Goal: Task Accomplishment & Management: Complete application form

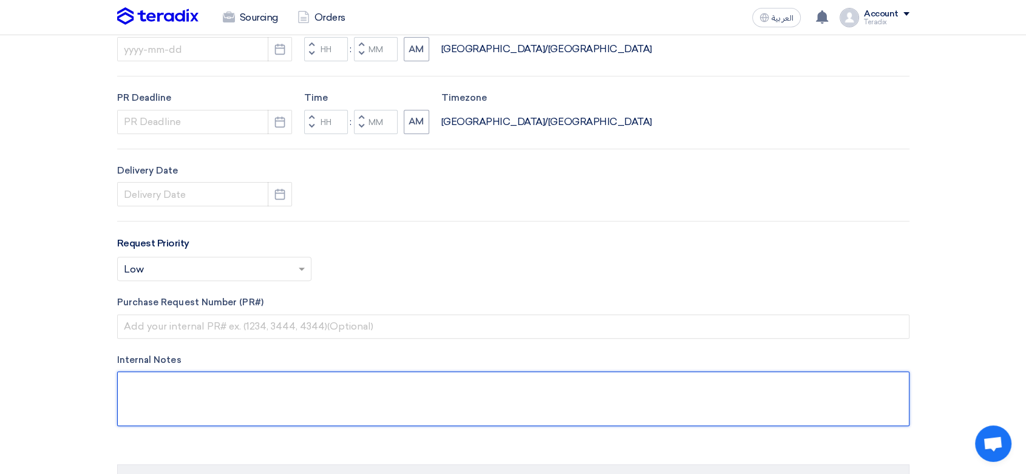
click at [270, 394] on textarea at bounding box center [513, 398] width 792 height 55
paste textarea "[PERSON_NAME] Purchasing Coordinator Aquat Food Industries Co. Mobile: [PHONE_N…"
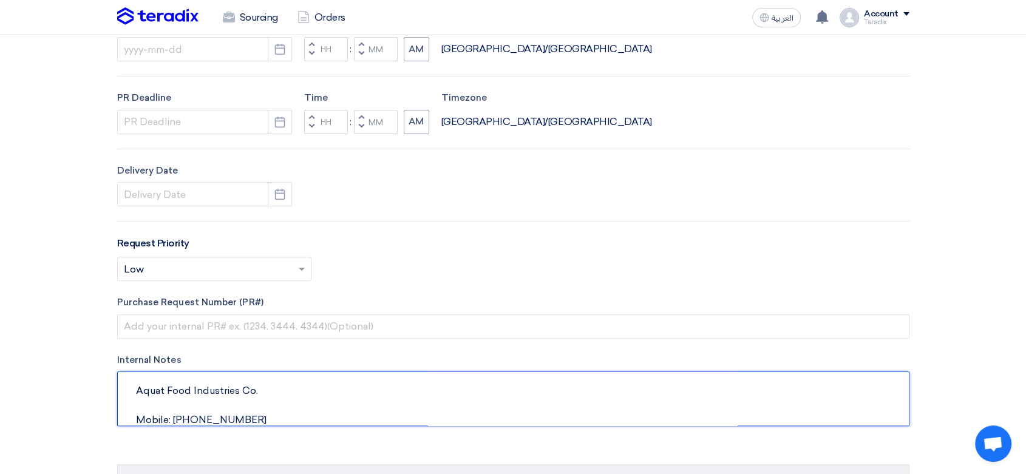
click at [179, 419] on textarea at bounding box center [513, 398] width 792 height 55
click at [183, 403] on textarea at bounding box center [513, 398] width 792 height 55
click at [182, 403] on textarea at bounding box center [513, 398] width 792 height 55
click at [180, 404] on textarea at bounding box center [513, 398] width 792 height 55
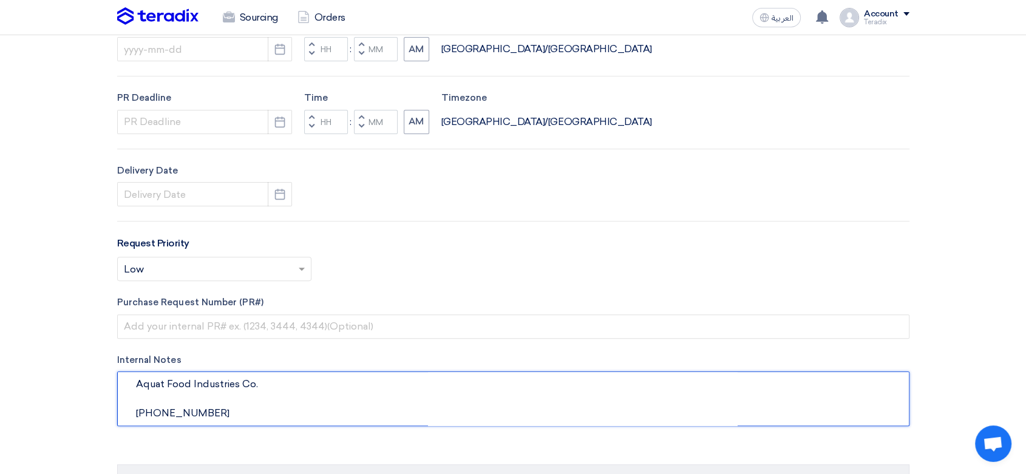
click at [179, 404] on textarea at bounding box center [513, 398] width 792 height 55
click at [175, 410] on textarea at bounding box center [513, 398] width 792 height 55
click at [175, 411] on textarea at bounding box center [513, 398] width 792 height 55
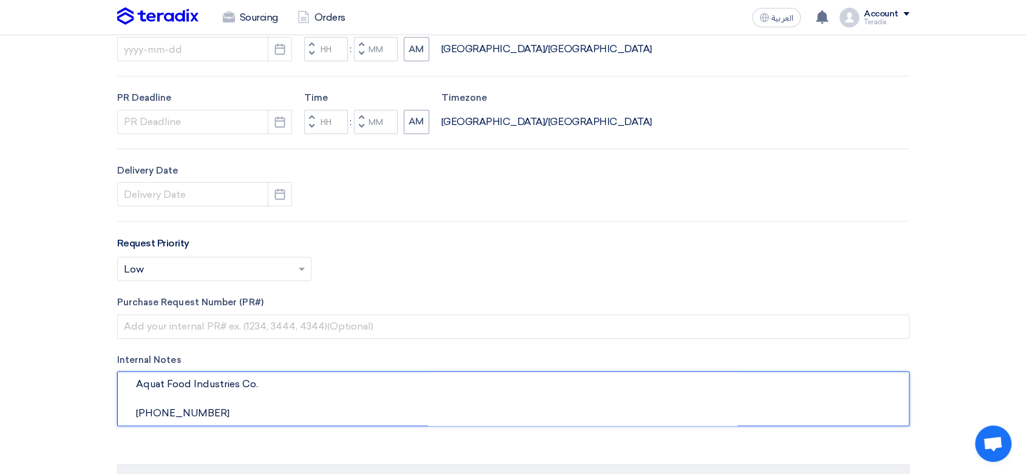
click at [174, 411] on textarea at bounding box center [513, 398] width 792 height 55
click at [182, 418] on textarea at bounding box center [513, 398] width 792 height 55
paste textarea "[PHONE_NUMBER]"
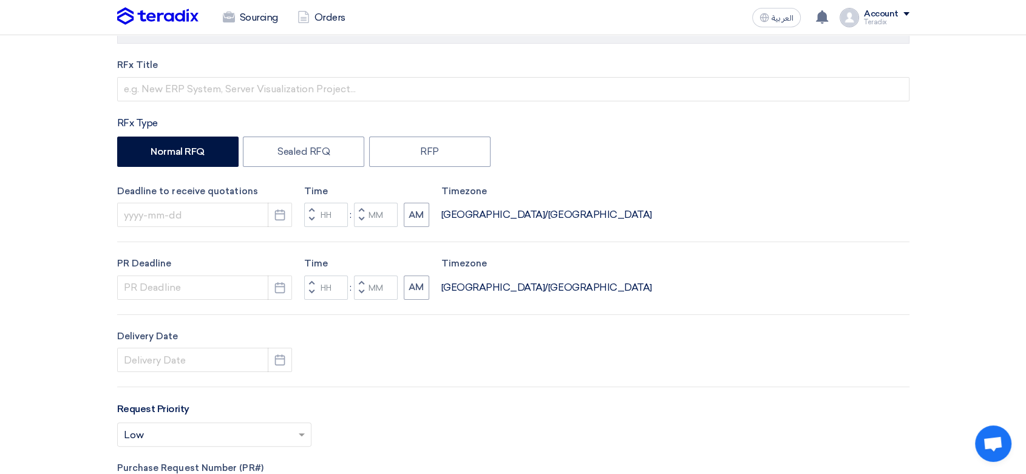
scroll to position [0, 0]
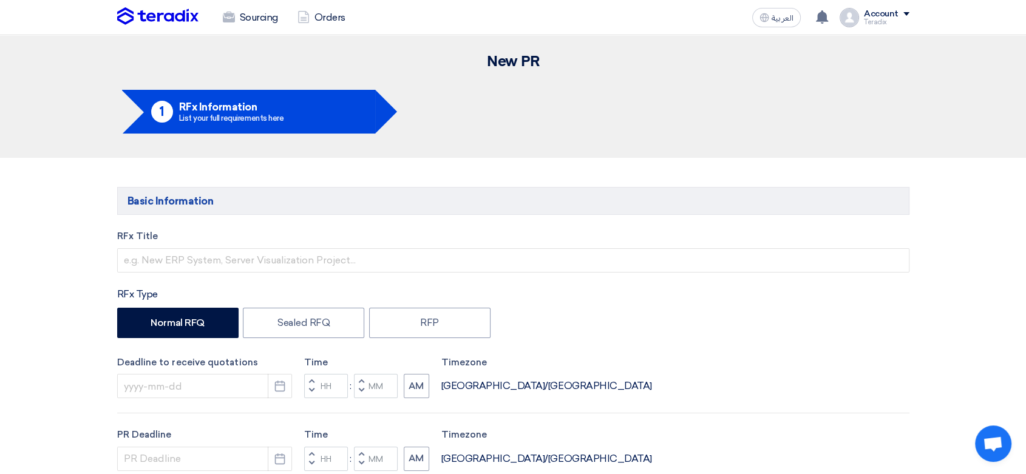
type textarea "[PERSON_NAME] Purchasing Coordinator [PHONE_NUMBER] Aquat Food Industries Co."
click at [278, 242] on label "RFx Title" at bounding box center [513, 236] width 792 height 14
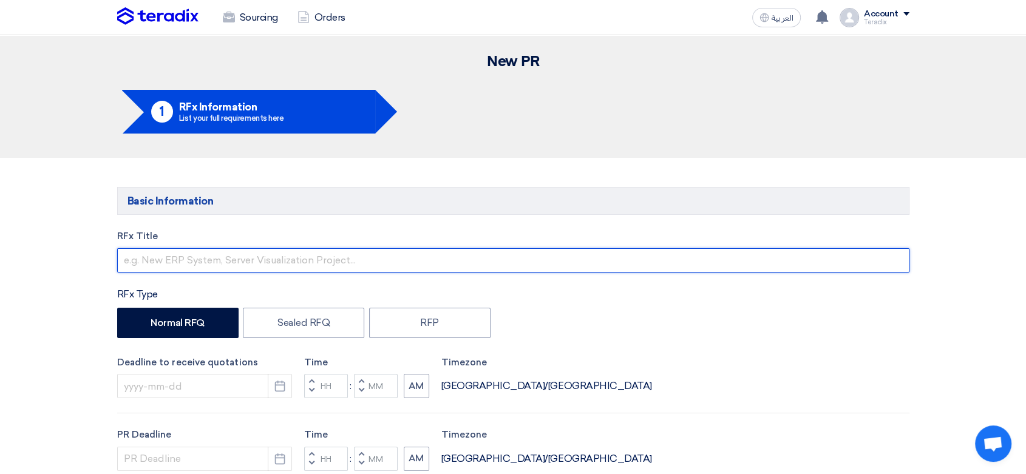
click at [272, 255] on input "text" at bounding box center [513, 260] width 792 height 24
paste input "SU131025-01"
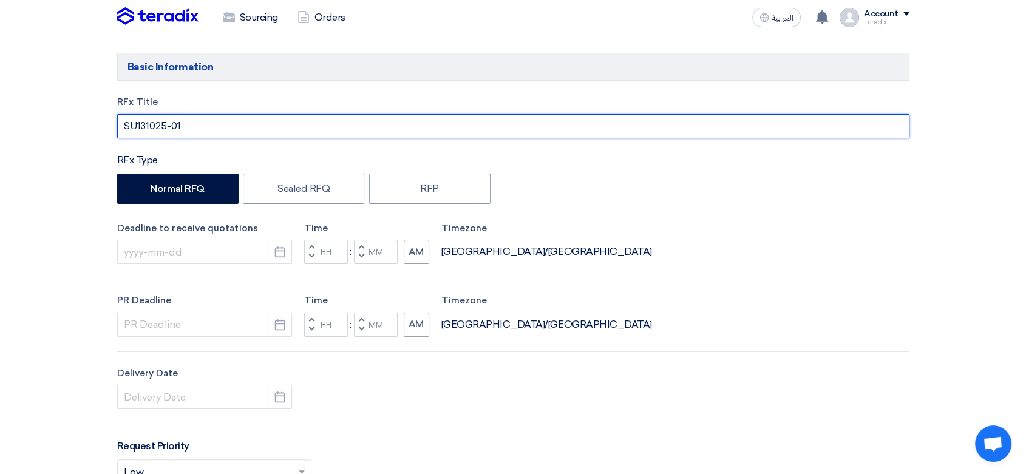
scroll to position [135, 0]
type input "SU131025-01"
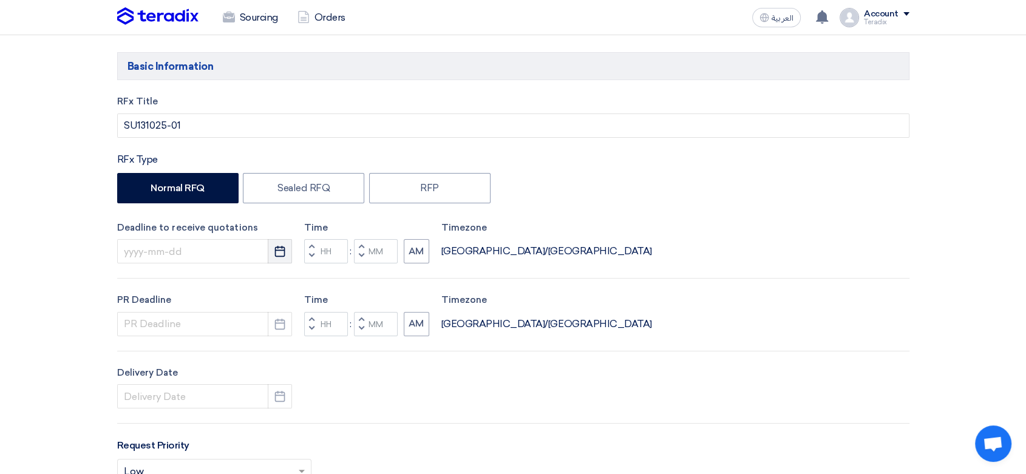
drag, startPoint x: 286, startPoint y: 248, endPoint x: 274, endPoint y: 258, distance: 15.5
click at [286, 248] on button "Pick a date" at bounding box center [280, 251] width 24 height 24
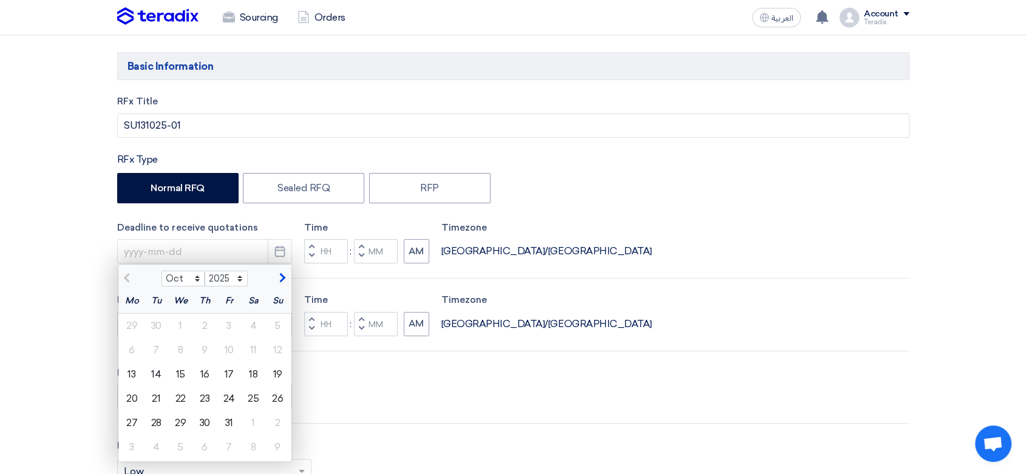
drag, startPoint x: 178, startPoint y: 373, endPoint x: 191, endPoint y: 368, distance: 13.4
click at [178, 373] on div "15" at bounding box center [180, 374] width 24 height 24
type input "[DATE]"
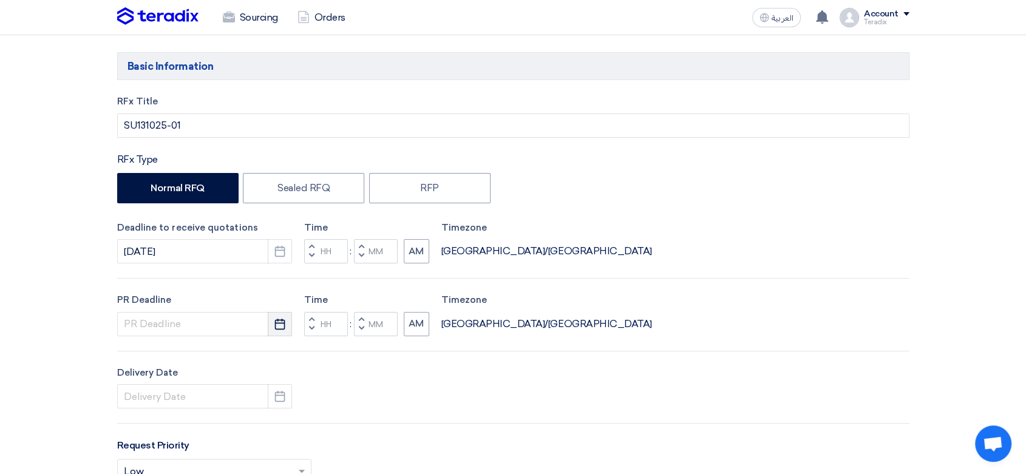
click at [283, 319] on use "button" at bounding box center [280, 323] width 10 height 11
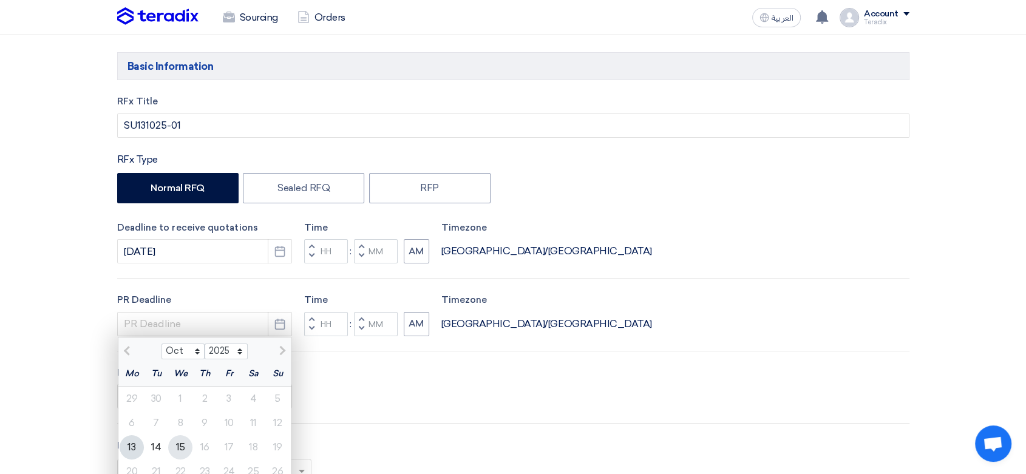
drag, startPoint x: 178, startPoint y: 445, endPoint x: 211, endPoint y: 422, distance: 40.6
click at [178, 445] on div "15" at bounding box center [180, 447] width 24 height 24
type input "[DATE]"
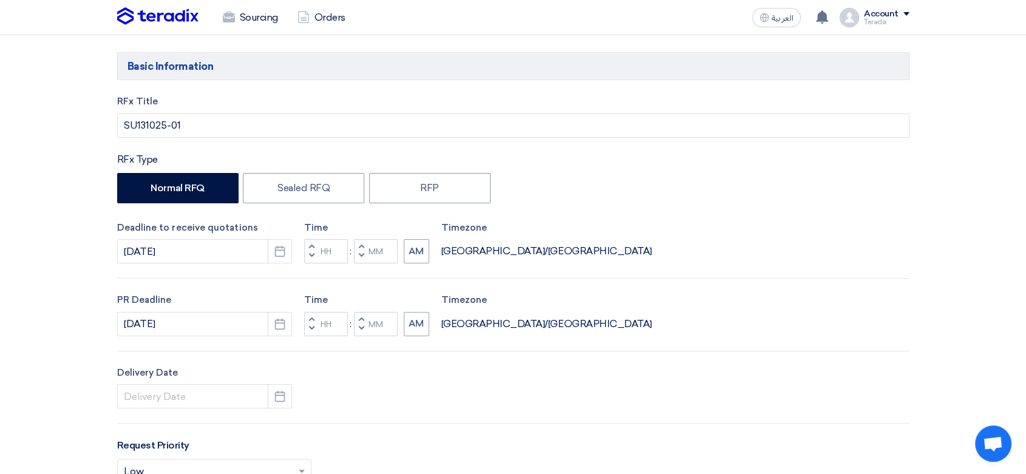
scroll to position [269, 0]
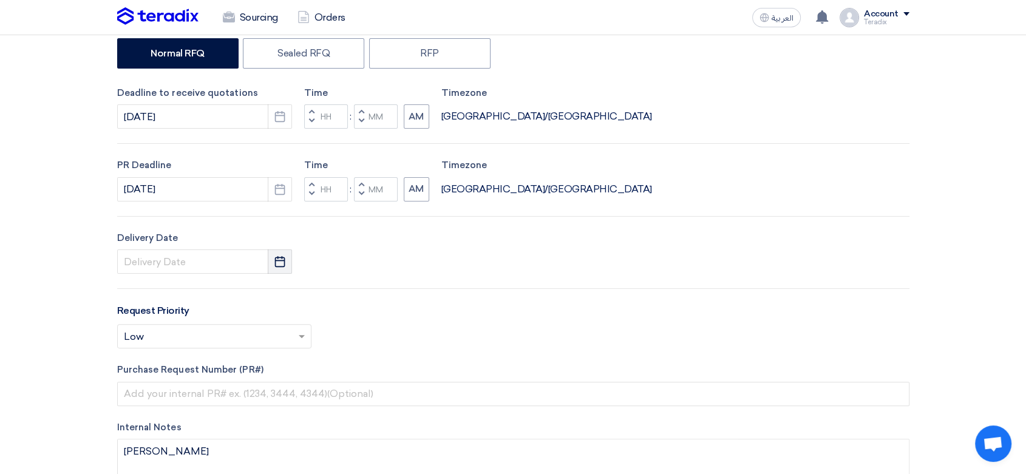
drag, startPoint x: 284, startPoint y: 256, endPoint x: 268, endPoint y: 271, distance: 21.9
click at [284, 255] on icon "Pick a date" at bounding box center [280, 261] width 12 height 12
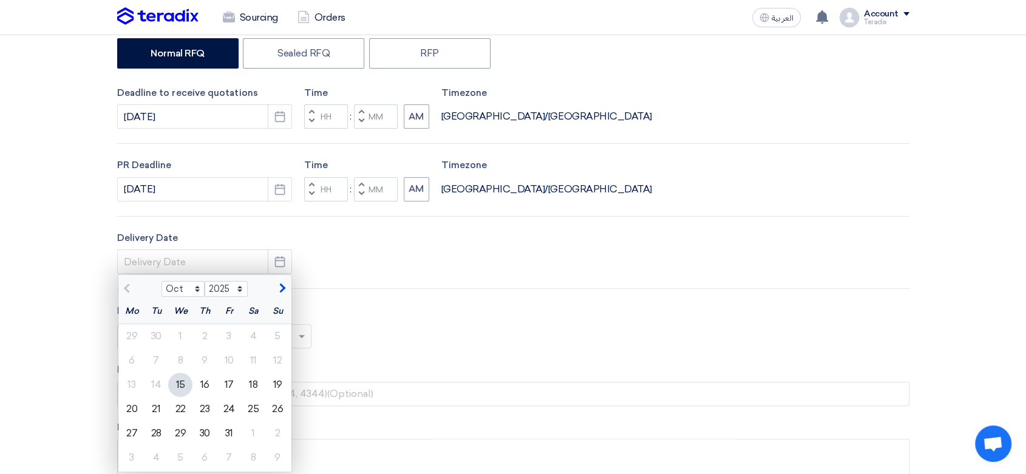
click at [188, 385] on div "15" at bounding box center [180, 385] width 24 height 24
type input "[DATE]"
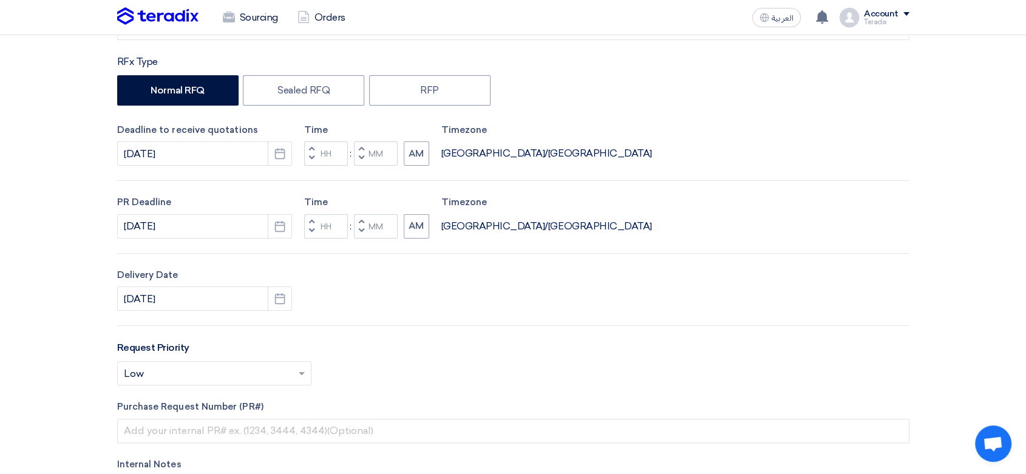
scroll to position [202, 0]
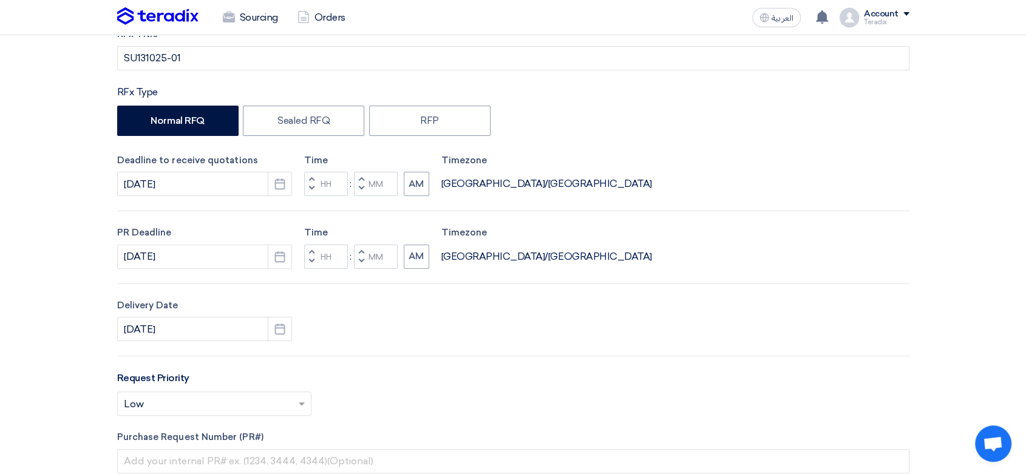
click at [364, 188] on button "Decrement minutes" at bounding box center [361, 188] width 15 height 15
type input "11"
type input "59"
click at [364, 263] on button "Decrement minutes" at bounding box center [361, 261] width 15 height 15
type input "11"
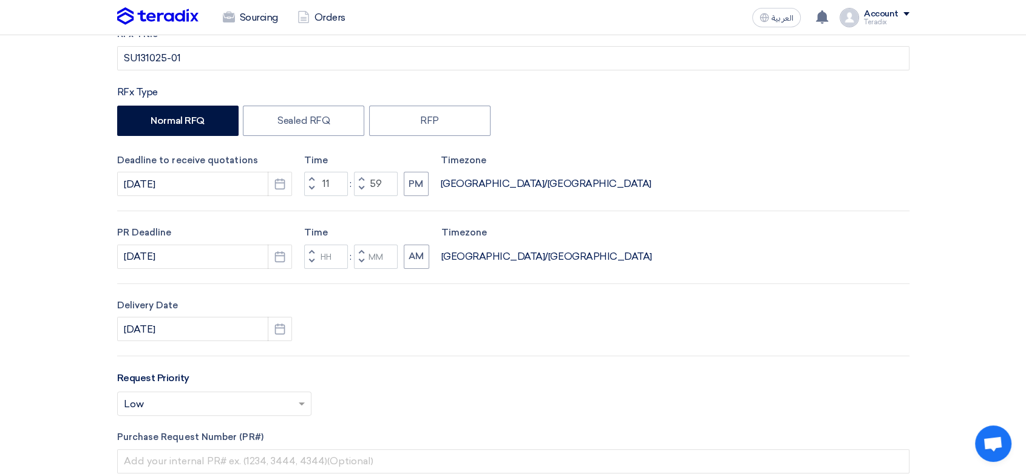
type input "59"
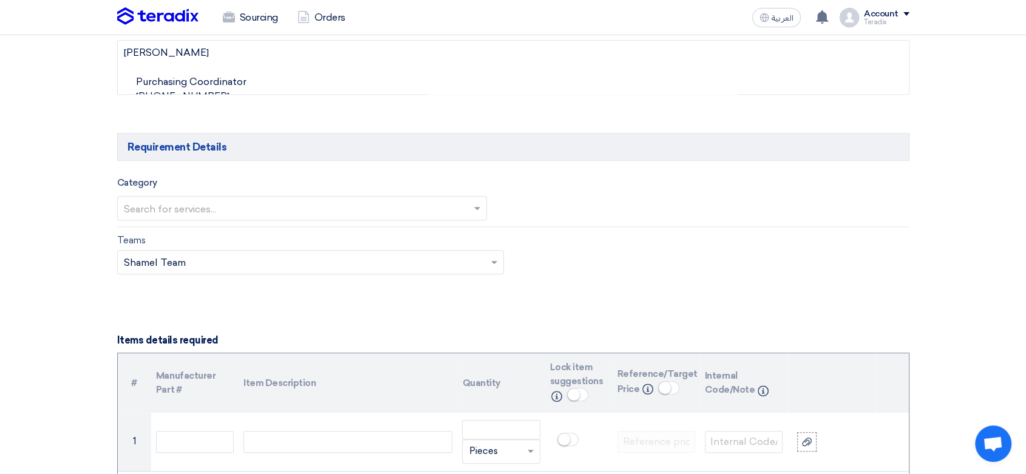
scroll to position [674, 0]
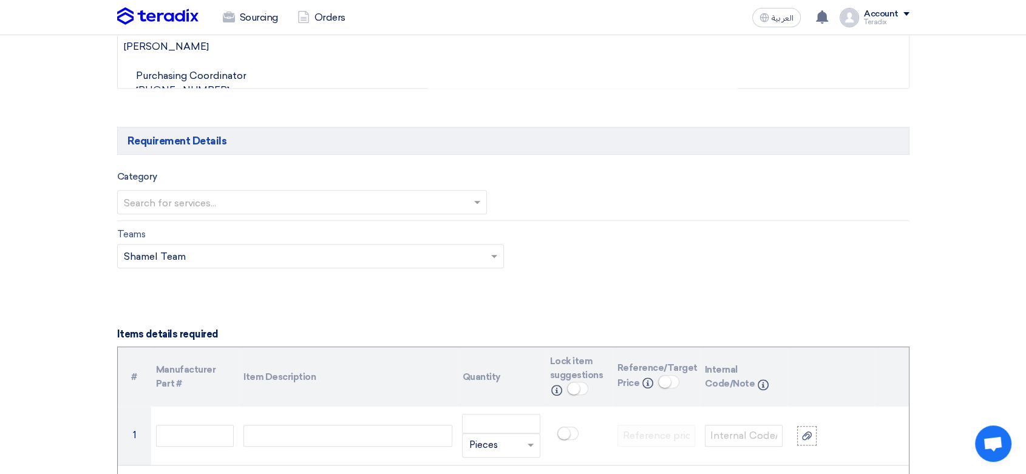
click at [278, 210] on input "text" at bounding box center [296, 203] width 345 height 20
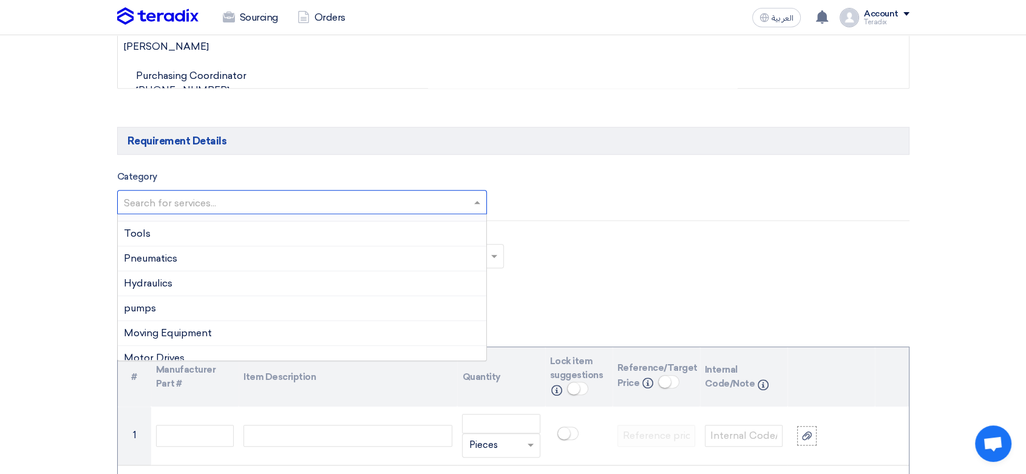
scroll to position [0, 0]
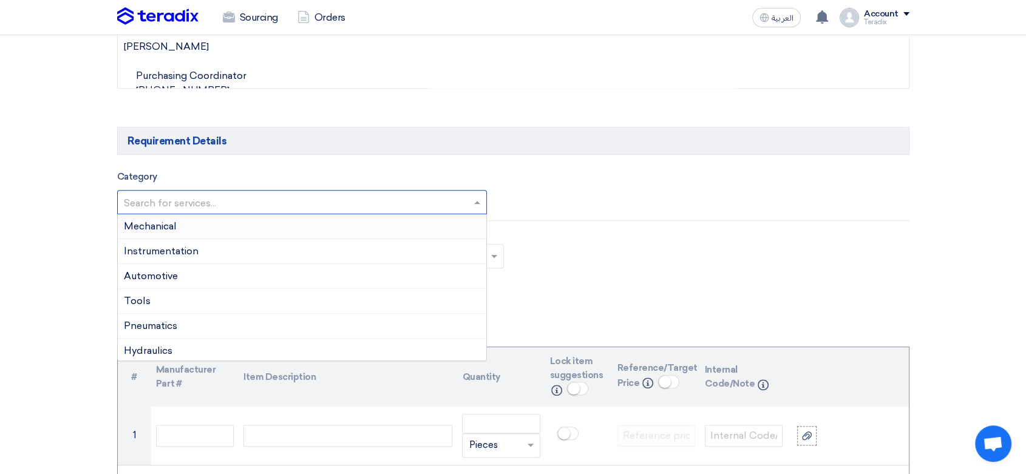
click at [195, 228] on div "Mechanical" at bounding box center [302, 226] width 369 height 25
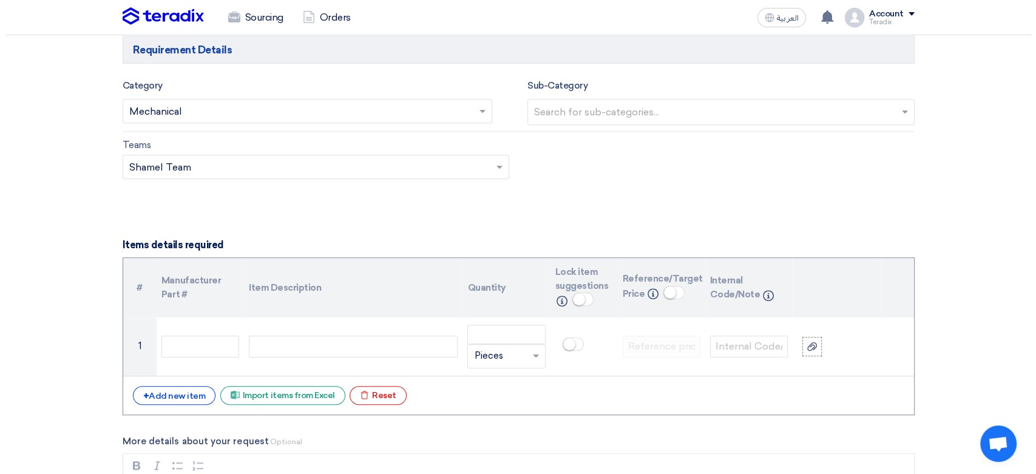
scroll to position [876, 0]
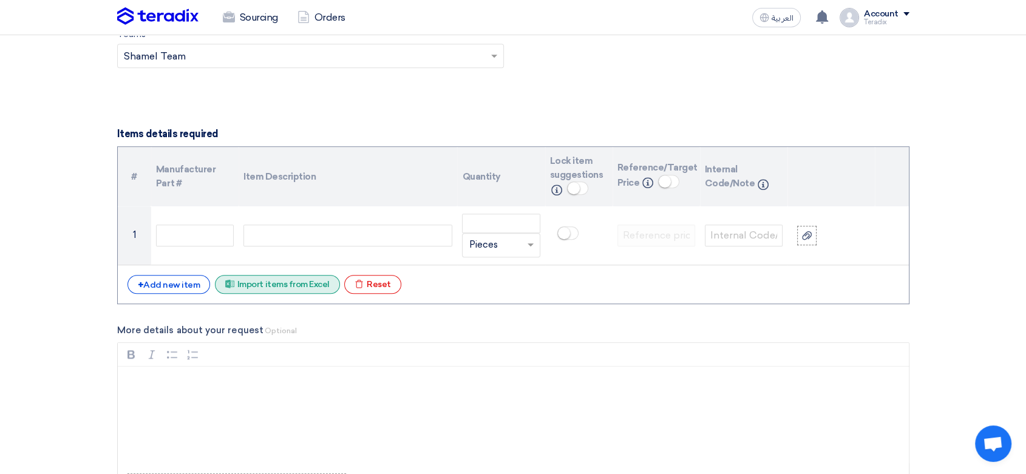
click at [304, 291] on div "Excel file Import items from Excel" at bounding box center [277, 284] width 125 height 19
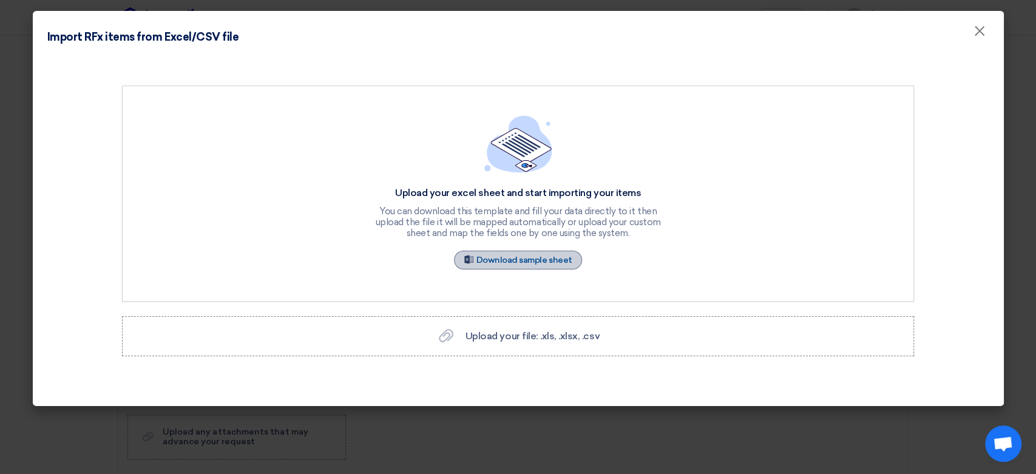
drag, startPoint x: 544, startPoint y: 262, endPoint x: 538, endPoint y: 268, distance: 9.0
click at [544, 261] on link "Sample Sheet Download sample sheet" at bounding box center [518, 260] width 129 height 19
click at [981, 25] on span "×" at bounding box center [979, 34] width 12 height 24
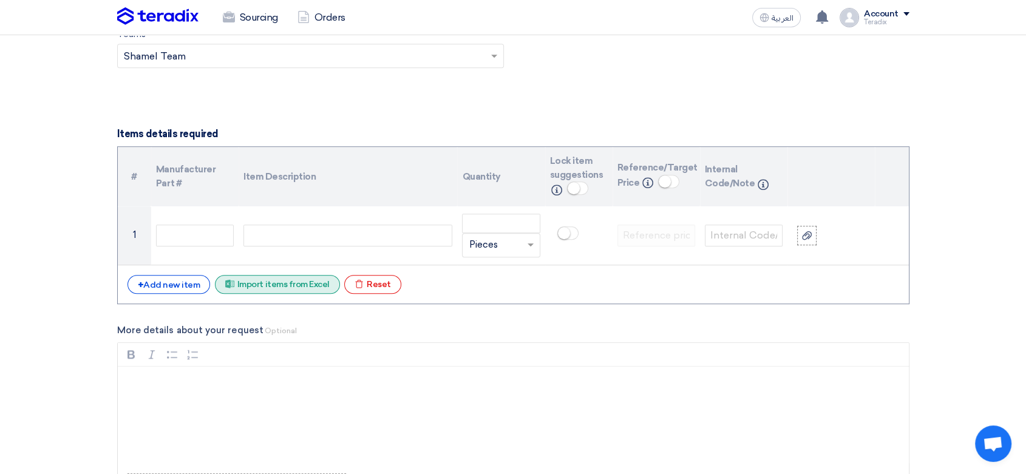
click at [265, 284] on div "Excel file Import items from Excel" at bounding box center [277, 284] width 125 height 19
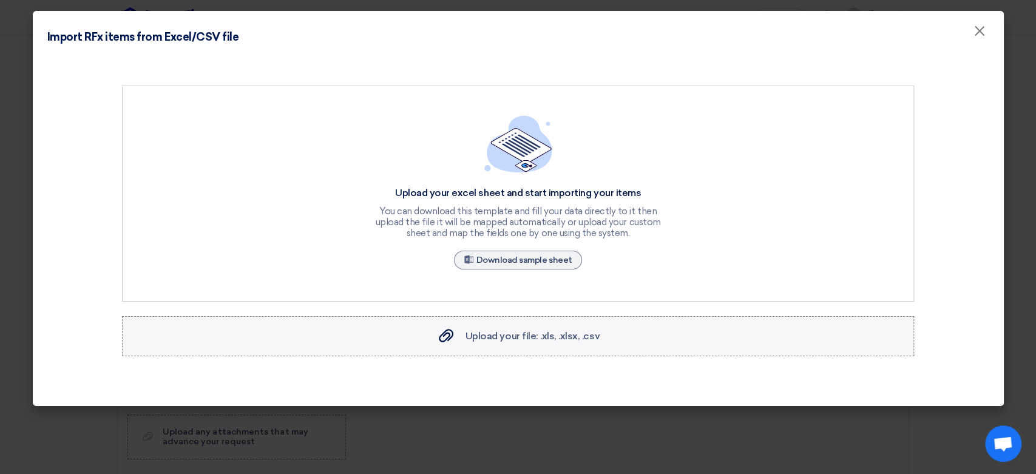
click at [560, 336] on span "Upload your file: .xls, .xlsx, .csv" at bounding box center [532, 336] width 134 height 12
click at [0, 0] on input "Upload your file: .xls, .xlsx, .csv Upload your file: .xls, .xlsx, .csv" at bounding box center [0, 0] width 0 height 0
click at [596, 101] on div "Upload your excel sheet and start importing your items You can download this te…" at bounding box center [518, 194] width 792 height 216
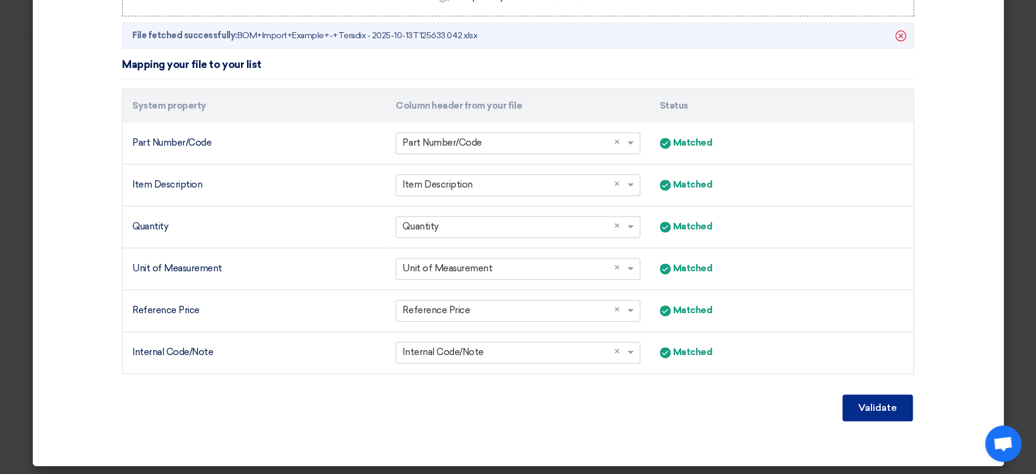
scroll to position [340, 0]
click at [884, 403] on button "Validate" at bounding box center [877, 407] width 70 height 27
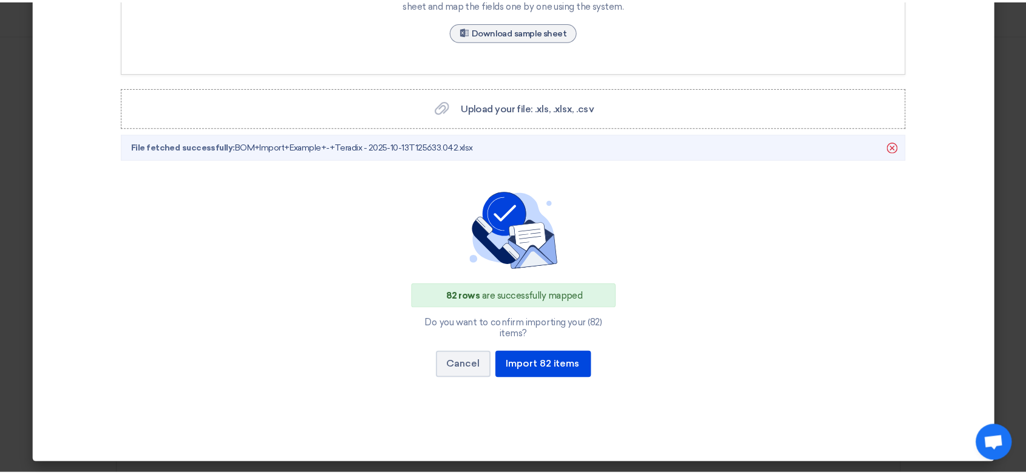
scroll to position [217, 0]
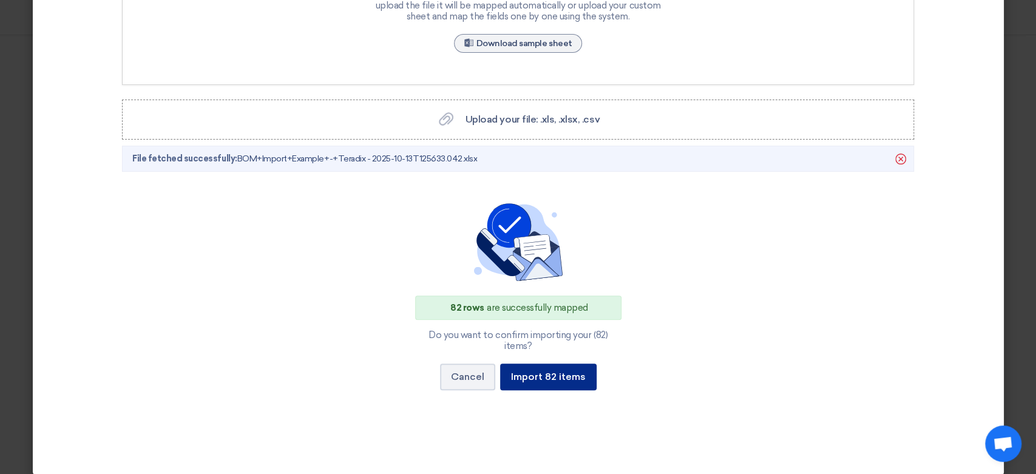
drag, startPoint x: 567, startPoint y: 370, endPoint x: 477, endPoint y: 410, distance: 98.6
click at [566, 369] on button "Import 82 items" at bounding box center [548, 376] width 96 height 27
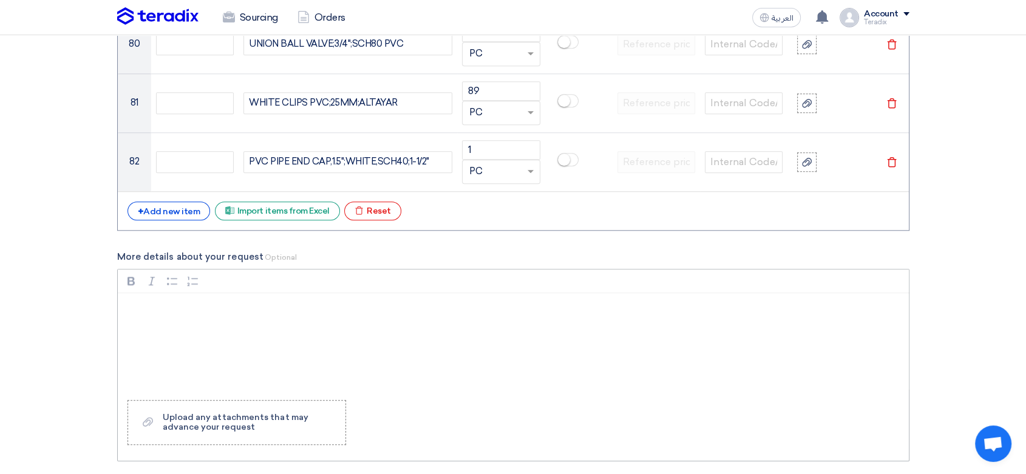
scroll to position [6054, 0]
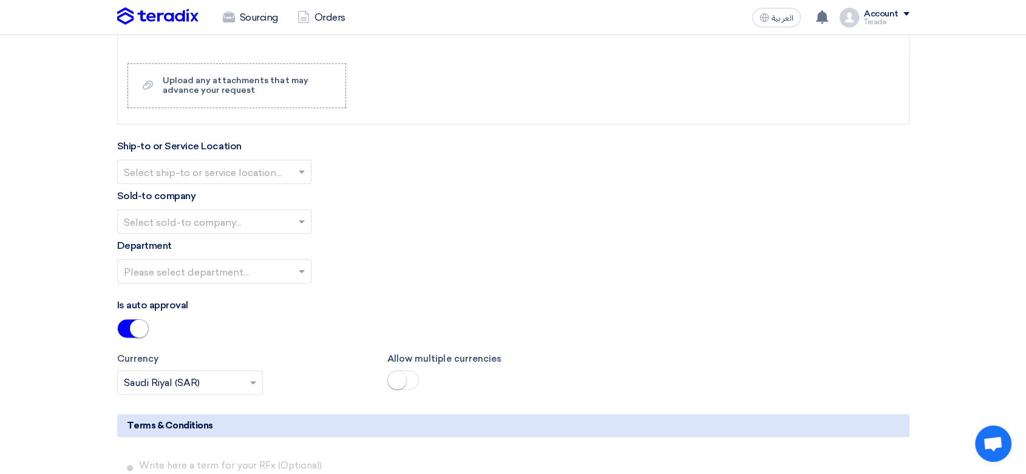
click at [256, 168] on input "text" at bounding box center [208, 173] width 169 height 20
click at [253, 197] on div "Obeikan Digital Solutions" at bounding box center [214, 196] width 193 height 24
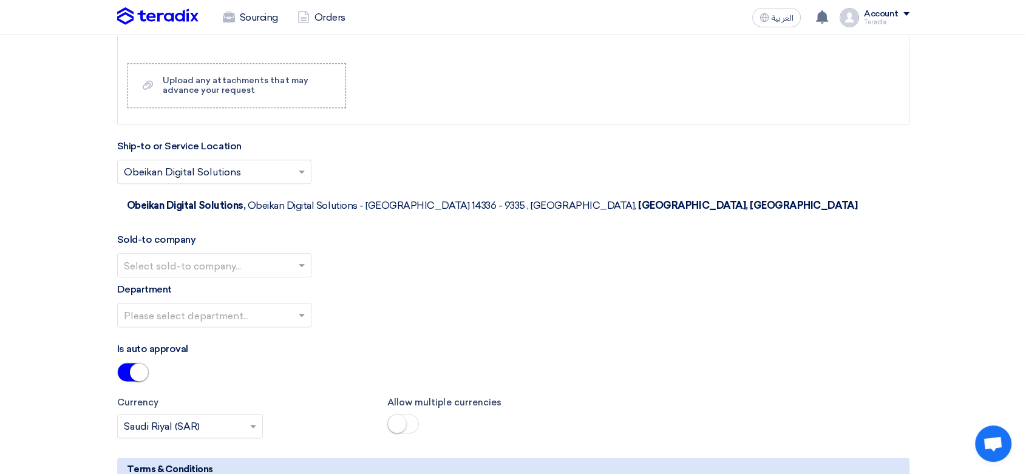
click at [279, 256] on input "text" at bounding box center [208, 266] width 169 height 20
click at [286, 283] on span "SHAMEL / Obeikan Digital Solutions" at bounding box center [208, 289] width 169 height 12
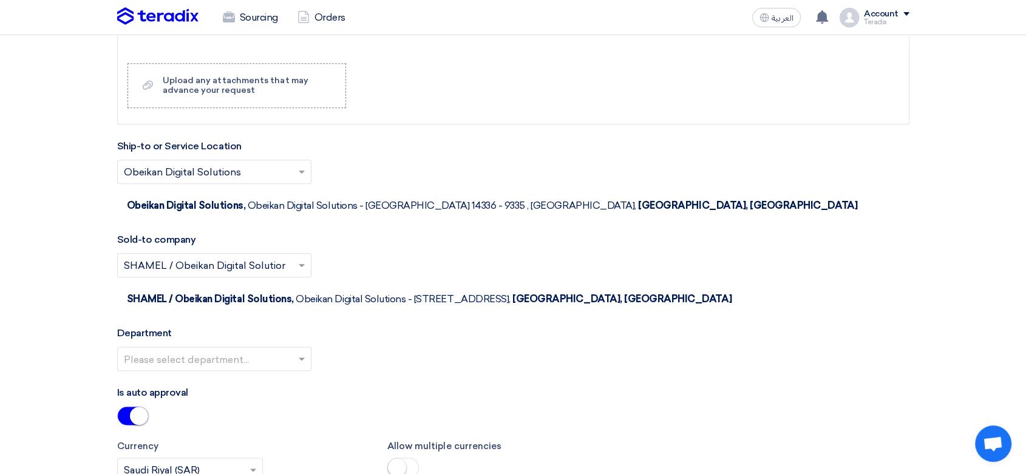
click at [294, 348] on div at bounding box center [214, 358] width 193 height 20
drag, startPoint x: 293, startPoint y: 322, endPoint x: 301, endPoint y: 322, distance: 7.9
click at [294, 371] on div "Procurement Department" at bounding box center [214, 383] width 193 height 24
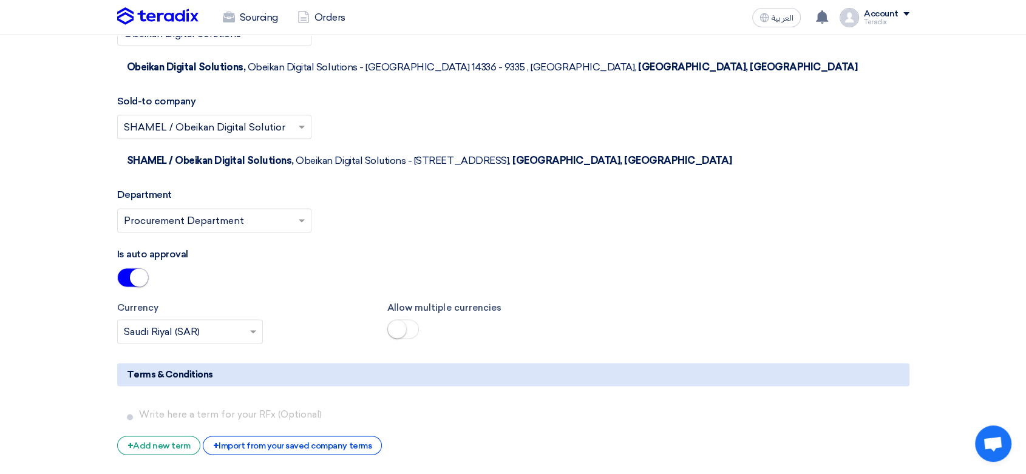
scroll to position [6392, 0]
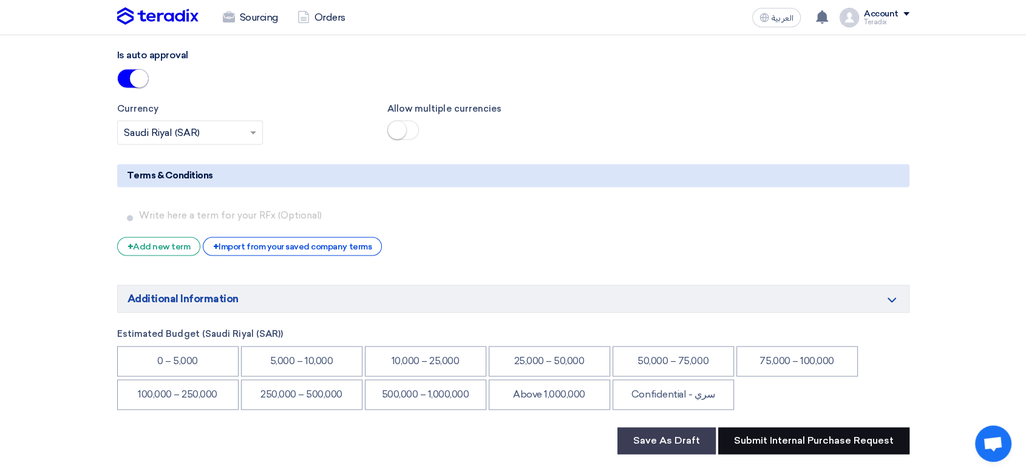
click at [644, 379] on li "Confidential - سري" at bounding box center [672, 394] width 121 height 30
click at [801, 427] on button "Submit Internal Purchase Request" at bounding box center [813, 440] width 191 height 27
